Goal: Task Accomplishment & Management: Manage account settings

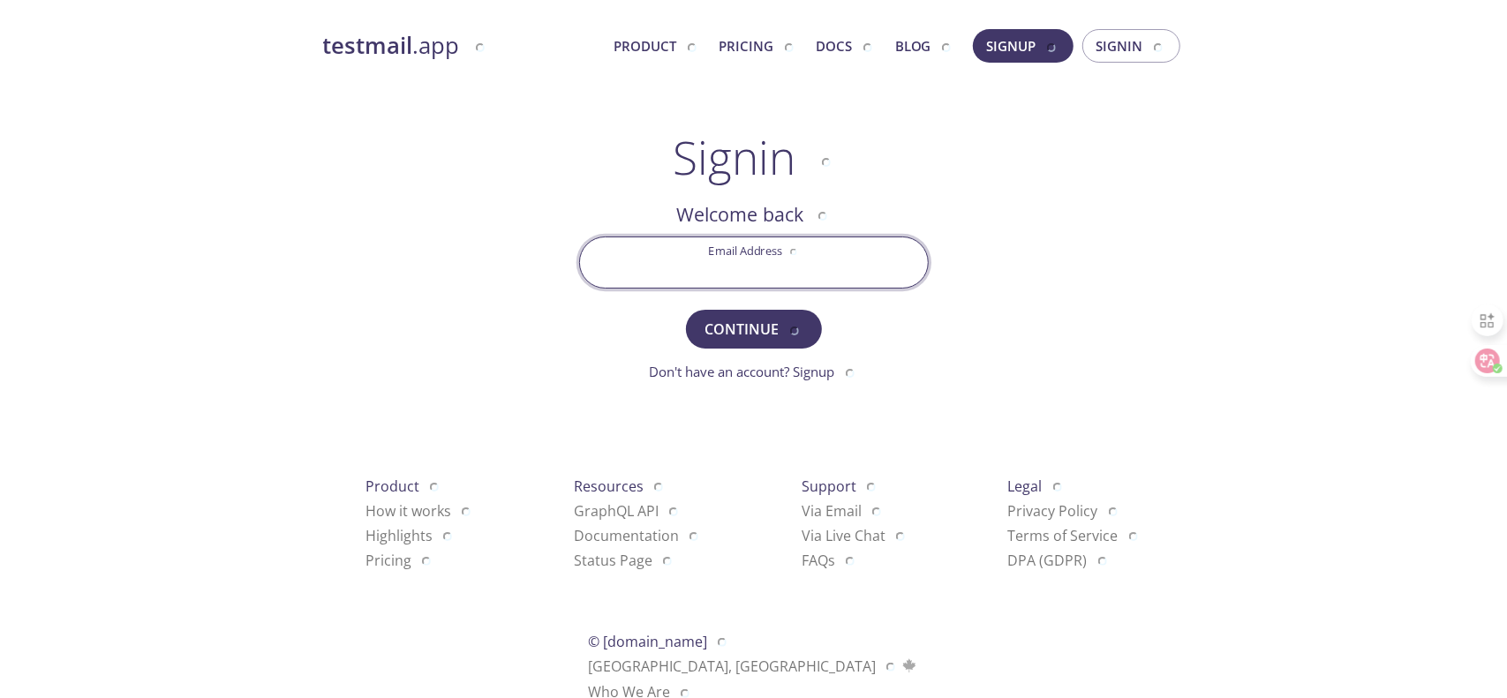
click at [751, 260] on input "Email Address" at bounding box center [754, 263] width 348 height 50
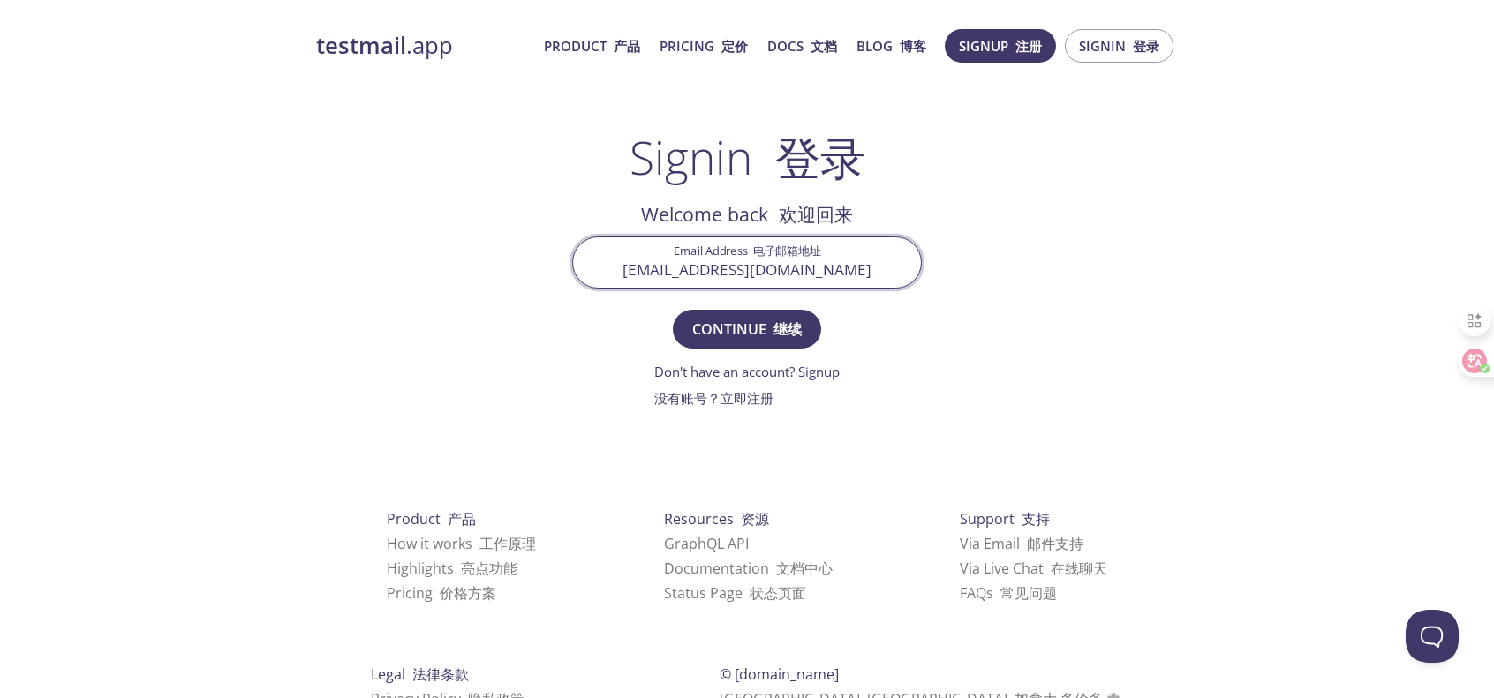
type input "[EMAIL_ADDRESS][DOMAIN_NAME]"
click at [673, 310] on button "Continue 继续" at bounding box center [747, 329] width 148 height 39
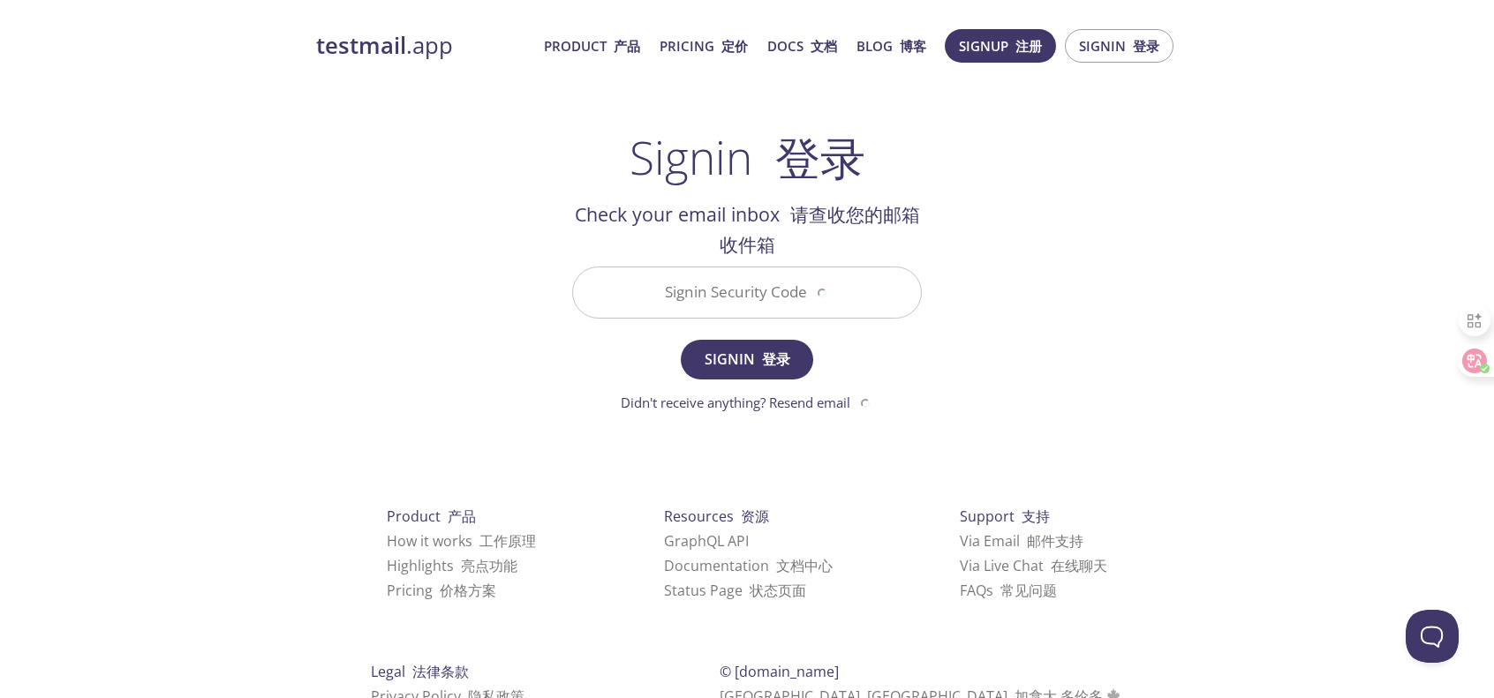
click at [1063, 350] on div "testmail .app Product 产品 Pricing 定价 Docs 文档 Blog 博客 Signup 注册 Signin 登录 Signin …" at bounding box center [747, 413] width 904 height 790
click at [848, 308] on input "Signin Security Code" at bounding box center [747, 293] width 348 height 50
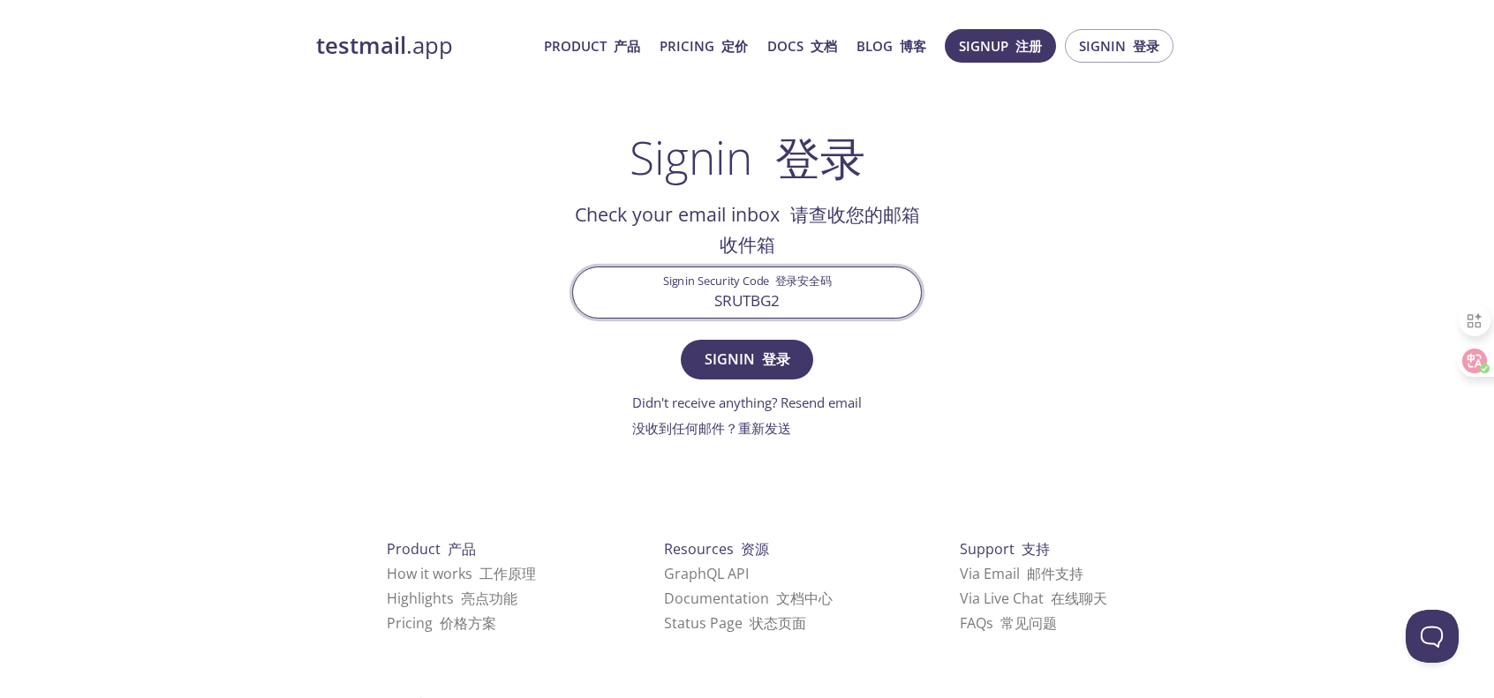
click at [681, 340] on button "Signin 登录" at bounding box center [747, 359] width 132 height 39
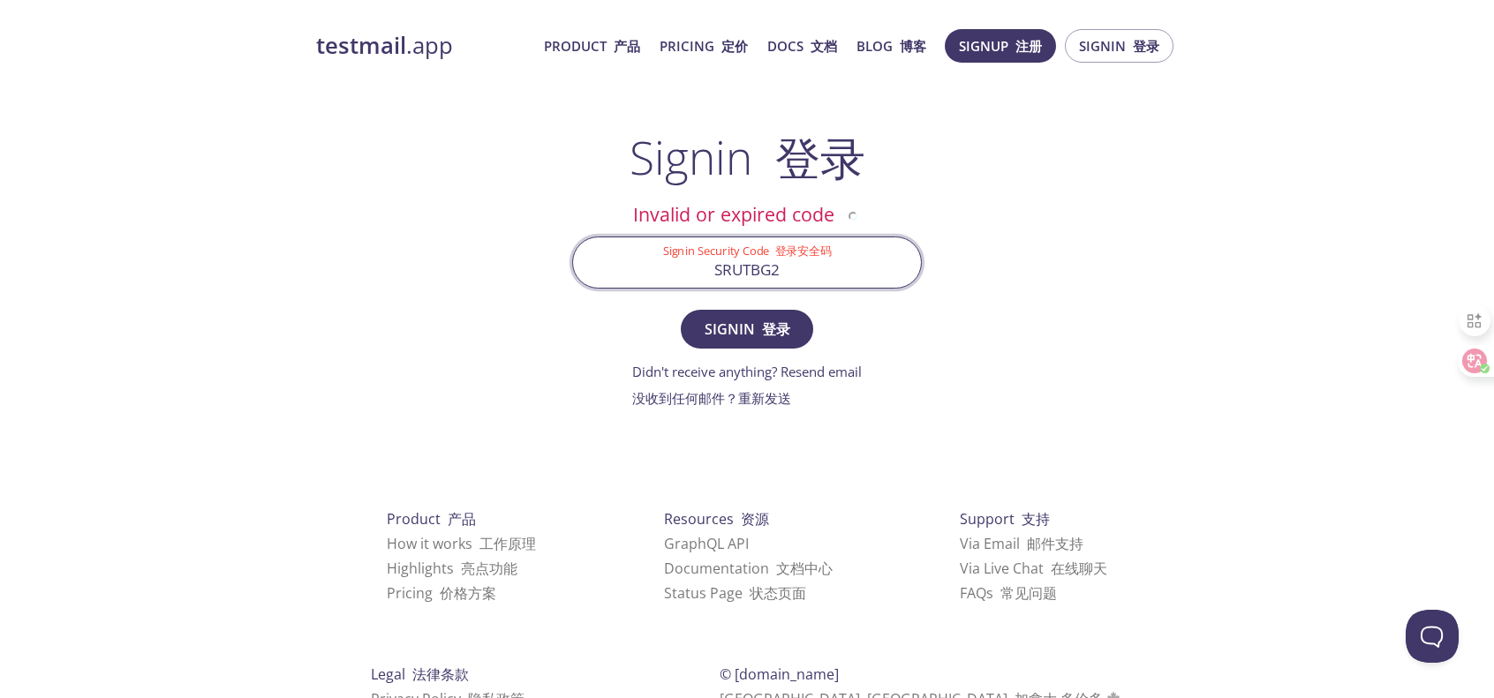
click at [809, 267] on input "SRUTBG2" at bounding box center [747, 263] width 348 height 50
type input "SRUTBGZ"
click at [681, 310] on button "Signin 登录" at bounding box center [747, 329] width 132 height 39
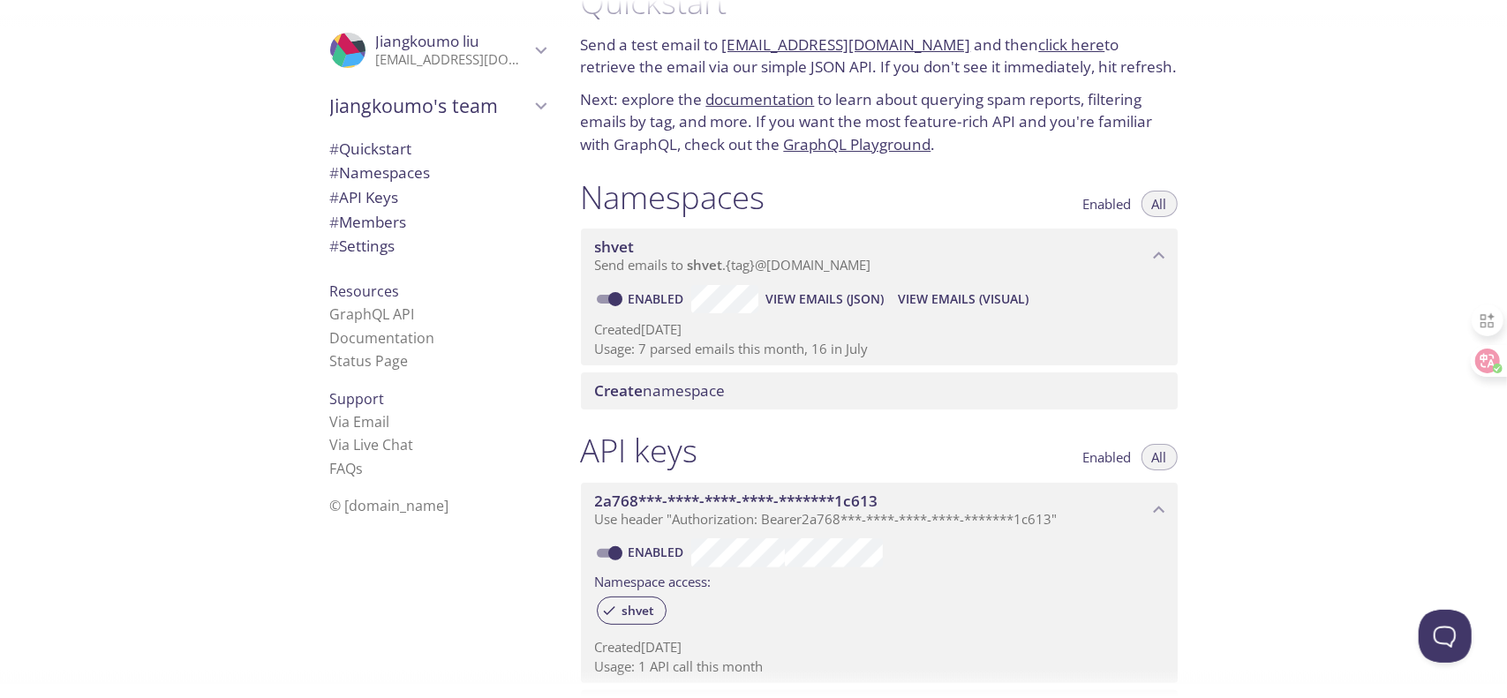
scroll to position [34, 0]
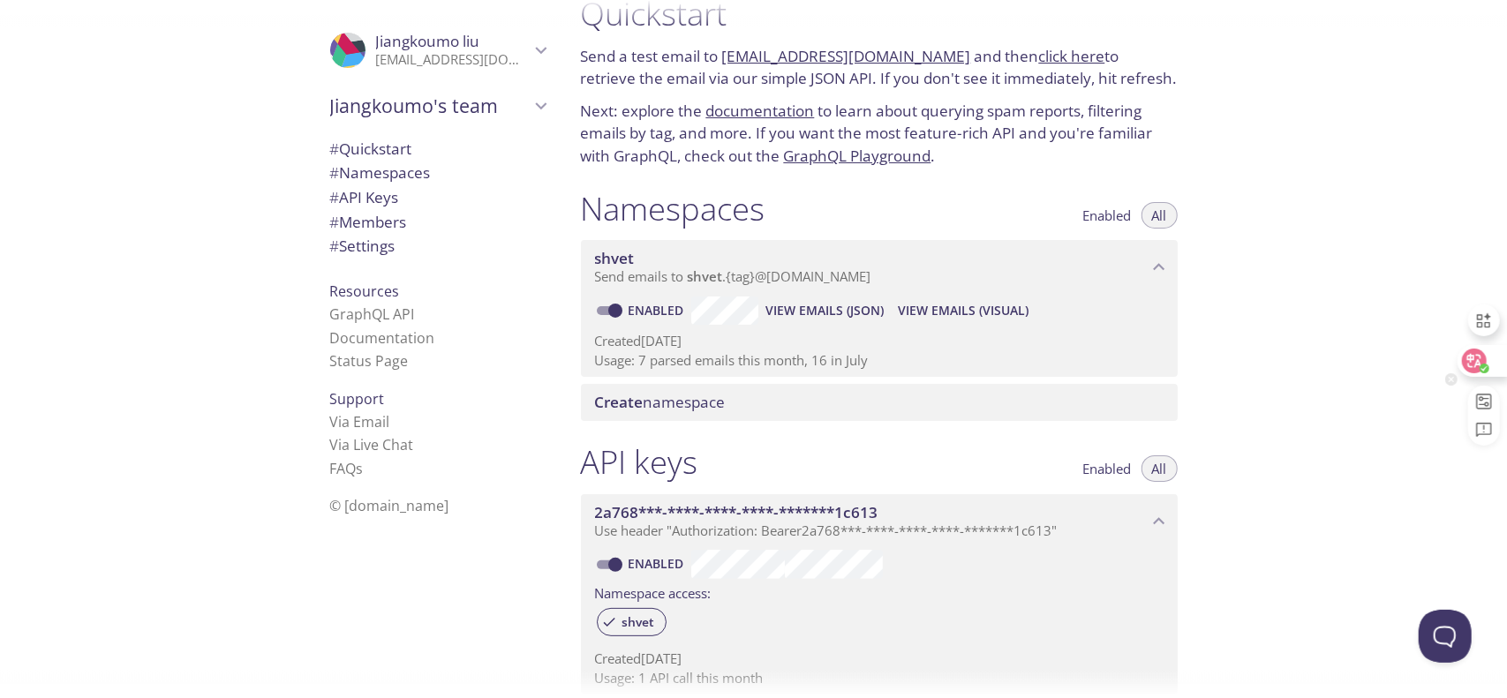
click at [1480, 366] on icon at bounding box center [1485, 369] width 10 height 10
click at [1480, 366] on icon at bounding box center [1475, 361] width 15 height 14
click at [1480, 366] on div at bounding box center [1482, 361] width 48 height 32
click at [1476, 352] on icon at bounding box center [1475, 361] width 18 height 18
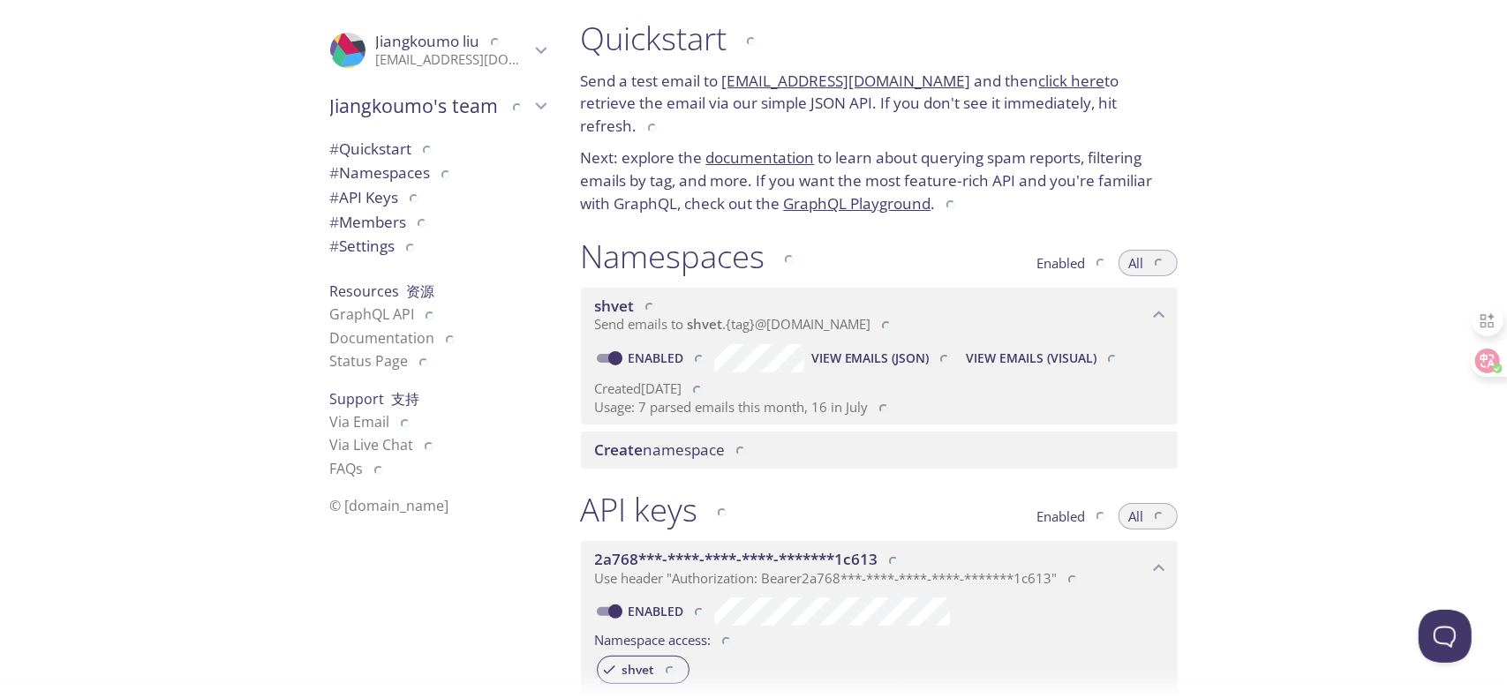
scroll to position [0, 0]
